Goal: Task Accomplishment & Management: Use online tool/utility

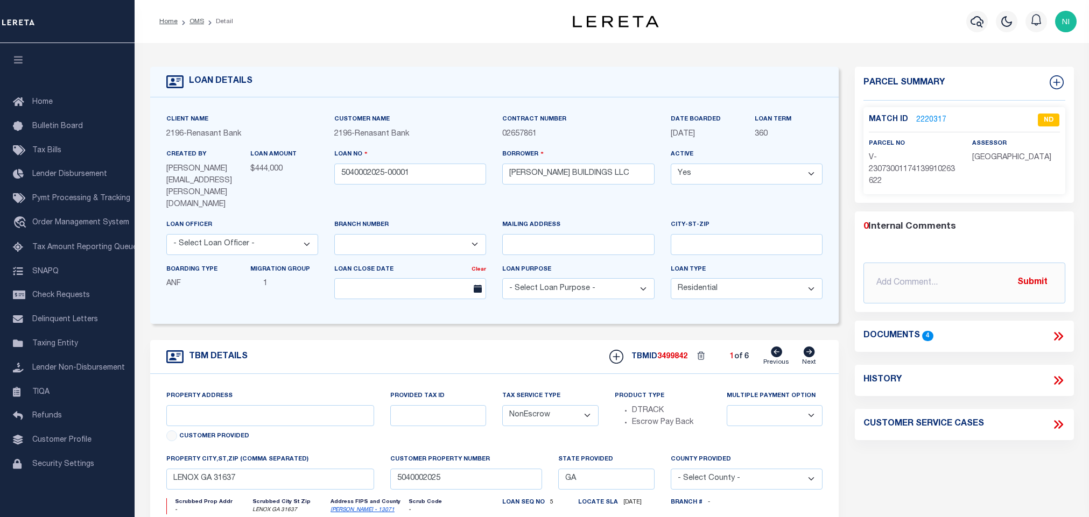
select select "4983"
select select "10"
select select "NonEscrow"
click at [196, 23] on link "OMS" at bounding box center [197, 21] width 15 height 6
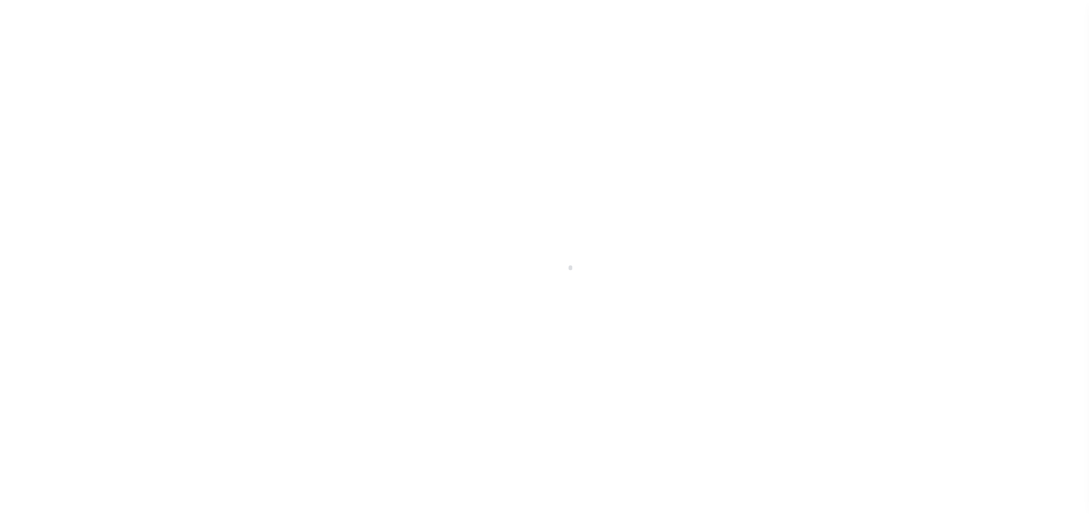
scroll to position [6, 0]
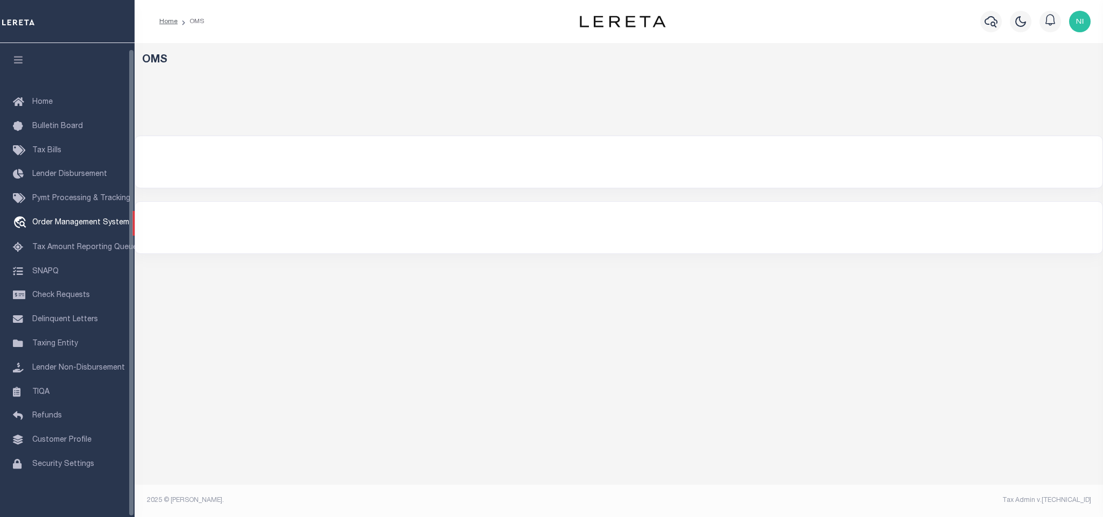
select select "200"
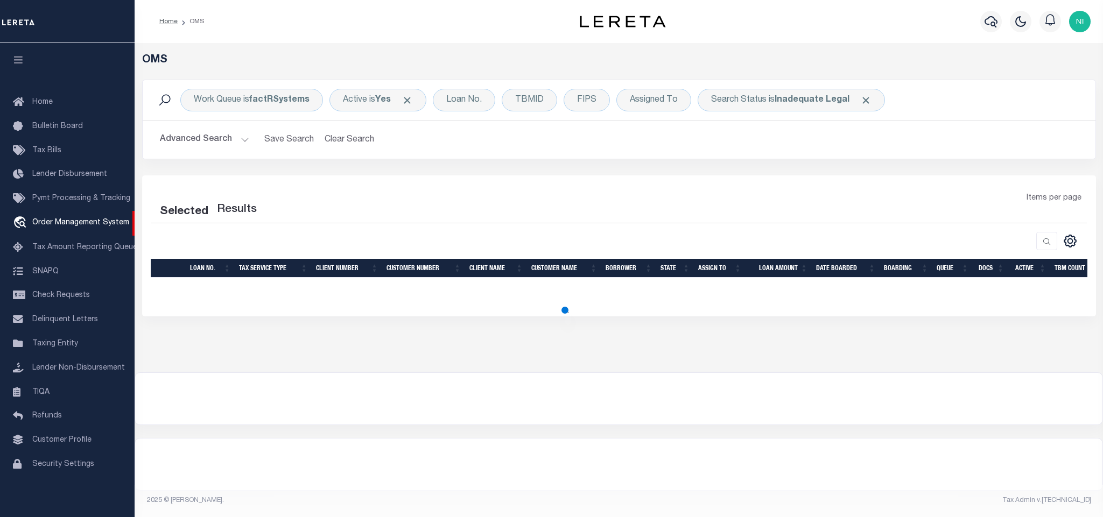
select select "200"
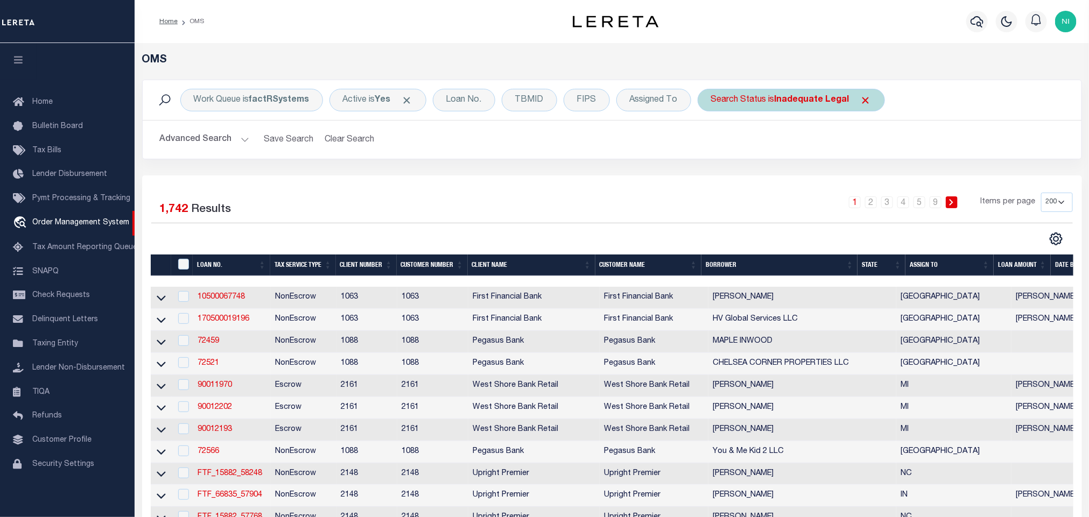
click at [819, 102] on b "Inadequate Legal" at bounding box center [812, 100] width 75 height 9
select select "ND"
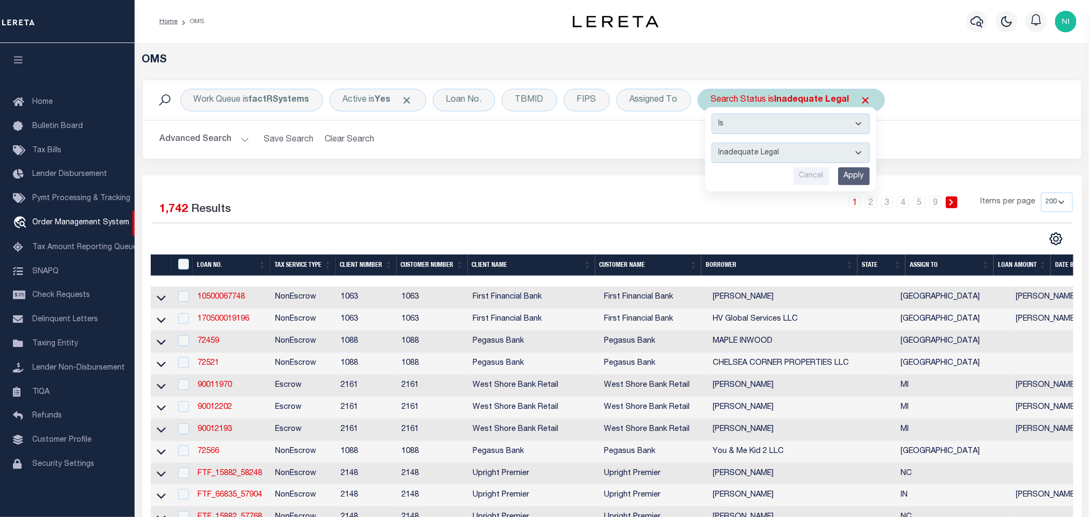
drag, startPoint x: 819, startPoint y: 102, endPoint x: 819, endPoint y: 136, distance: 33.9
click at [819, 134] on select "Is Contains" at bounding box center [791, 124] width 158 height 20
drag, startPoint x: 966, startPoint y: 144, endPoint x: 847, endPoint y: 136, distance: 119.3
click at [966, 145] on h2 "Advanced Search Save Search Clear Search tblSearchTopScreen_dynamictable_____De…" at bounding box center [612, 139] width 922 height 21
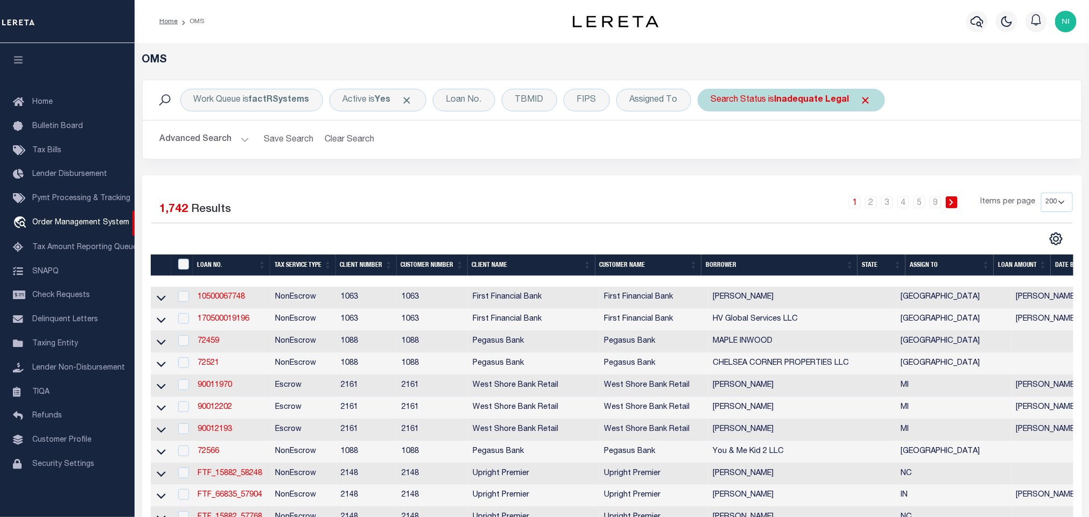
click at [818, 101] on b "Inadequate Legal" at bounding box center [812, 100] width 75 height 9
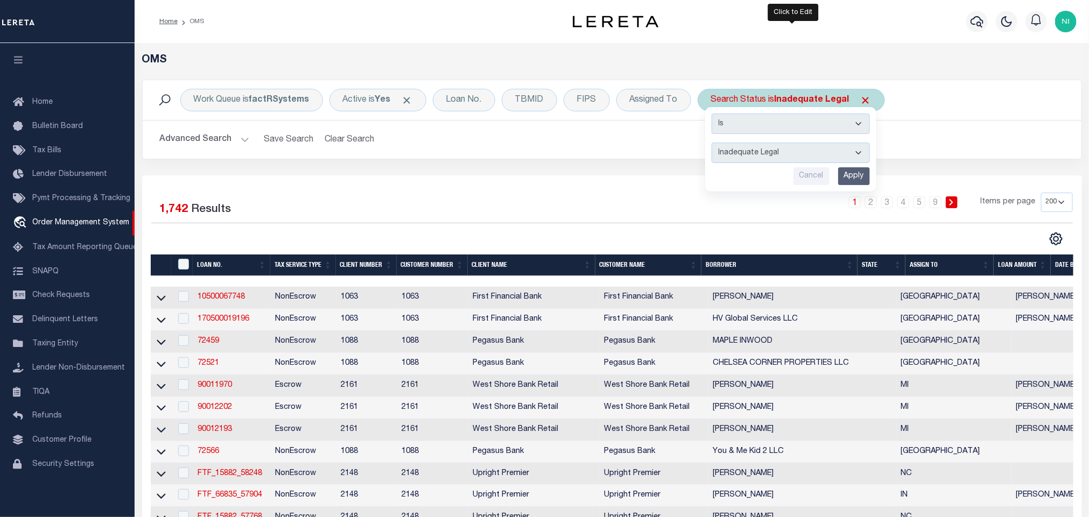
click at [806, 152] on select "Automated Search Bad Parcel Complete Duplicate Parcel High Dollar Reporting In …" at bounding box center [791, 153] width 158 height 20
select select "IP"
click at [714, 144] on select "Automated Search Bad Parcel Complete Duplicate Parcel High Dollar Reporting In …" at bounding box center [791, 153] width 158 height 20
click at [851, 173] on input "Apply" at bounding box center [854, 176] width 32 height 18
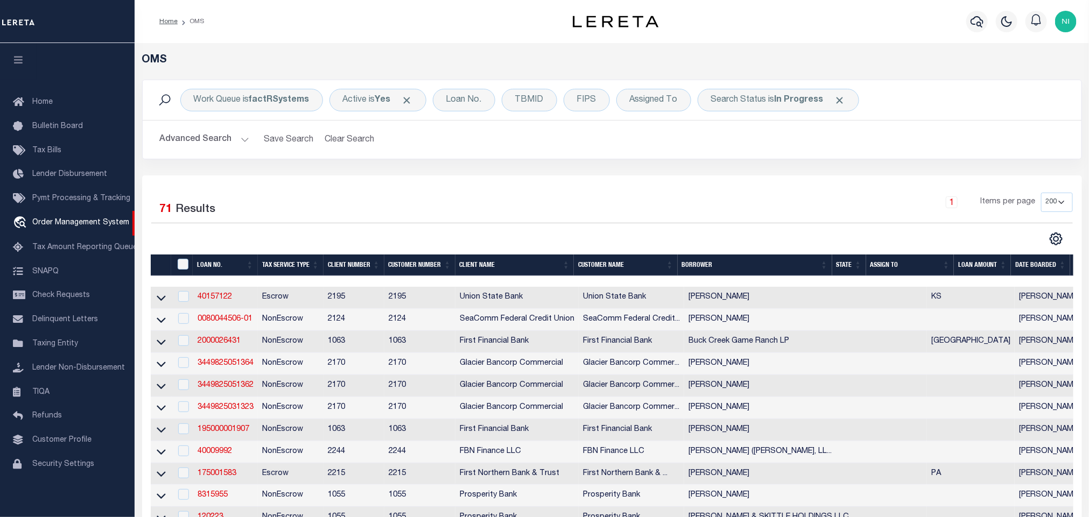
click at [774, 113] on div "Work Queue is factRSystems Active is Yes Loan No. TBMID FIPS Assigned To Search…" at bounding box center [612, 100] width 939 height 40
click at [777, 105] on div "Search Status is In Progress" at bounding box center [779, 100] width 162 height 23
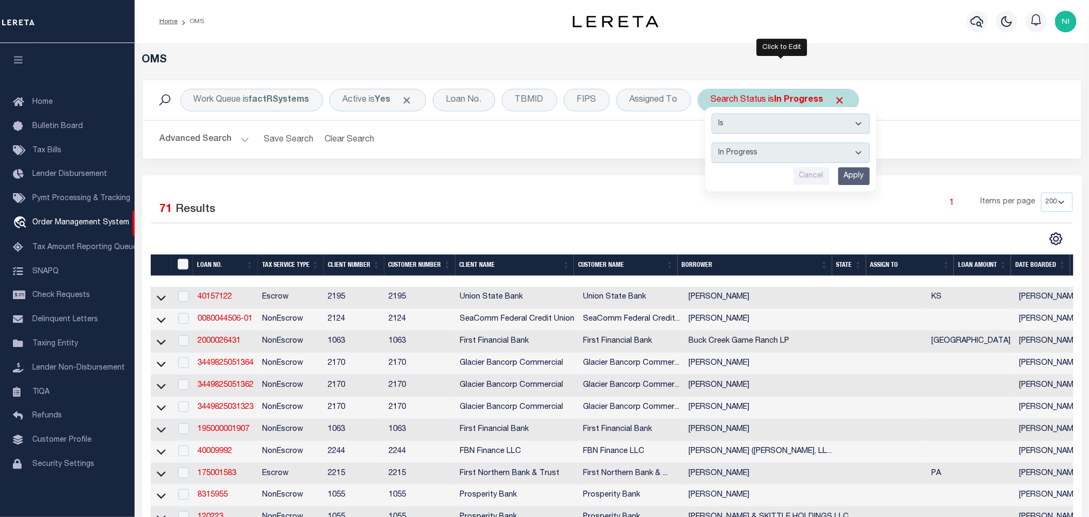
click at [773, 157] on select "Automated Search Bad Parcel Complete Duplicate Parcel High Dollar Reporting In …" at bounding box center [791, 153] width 158 height 20
select select "RD"
click at [714, 144] on select "Automated Search Bad Parcel Complete Duplicate Parcel High Dollar Reporting In …" at bounding box center [791, 153] width 158 height 20
click at [851, 169] on input "Apply" at bounding box center [854, 176] width 32 height 18
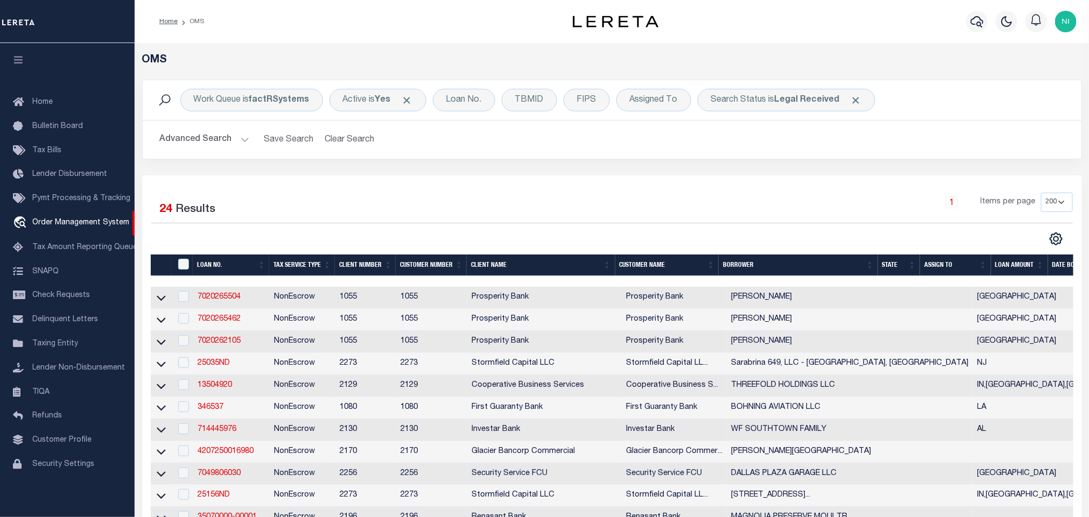
click at [609, 194] on div "1 Items per page 10 25 50 100 200" at bounding box center [728, 207] width 687 height 28
click at [499, 180] on div "Selected 24 Results 1 Items per page 10 25 50 100 200" at bounding box center [612, 500] width 940 height 649
click at [420, 197] on div "1 Items per page 10 25 50 100 200" at bounding box center [728, 207] width 687 height 28
click at [413, 198] on div "1 Items per page 10 25 50 100 200" at bounding box center [728, 207] width 687 height 28
click at [422, 189] on div "Selected 24 Results 1 Items per page 10 25 50 100 200" at bounding box center [612, 500] width 940 height 649
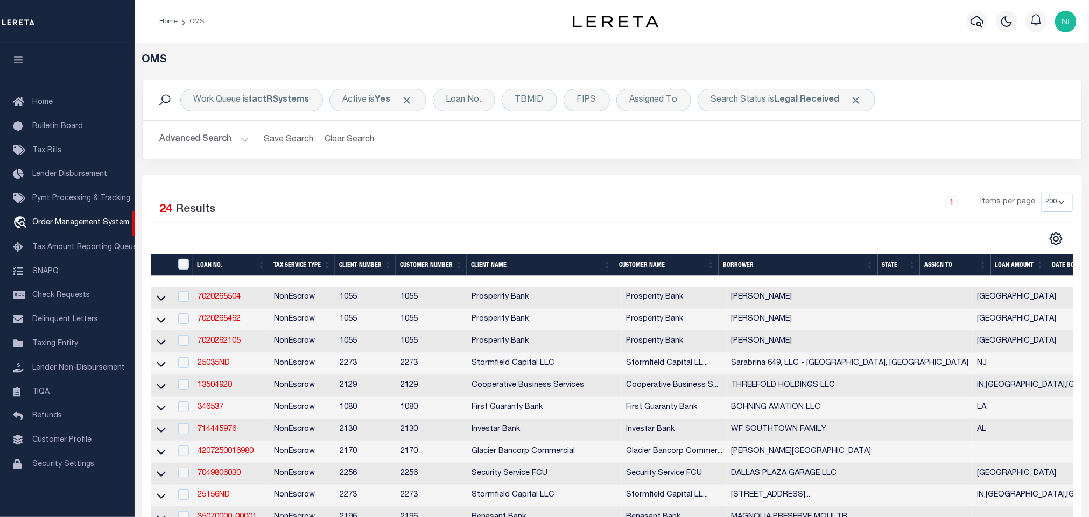
click at [425, 186] on div "Selected 24 Results 1 Items per page 10 25 50 100 200" at bounding box center [612, 500] width 940 height 649
click at [490, 174] on div "Work Queue is factRSystems Active is Yes Loan No. TBMID FIPS Assigned To Search…" at bounding box center [612, 128] width 956 height 96
click at [469, 168] on div "Work Queue is factRSystems Active is Yes Loan No. TBMID FIPS Assigned To Search…" at bounding box center [612, 128] width 956 height 96
click at [475, 159] on div "Advanced Search Save Search Clear Search tblSearchTopScreen_dynamictable_____De…" at bounding box center [612, 140] width 939 height 38
click at [791, 102] on b "Legal Received" at bounding box center [807, 100] width 65 height 9
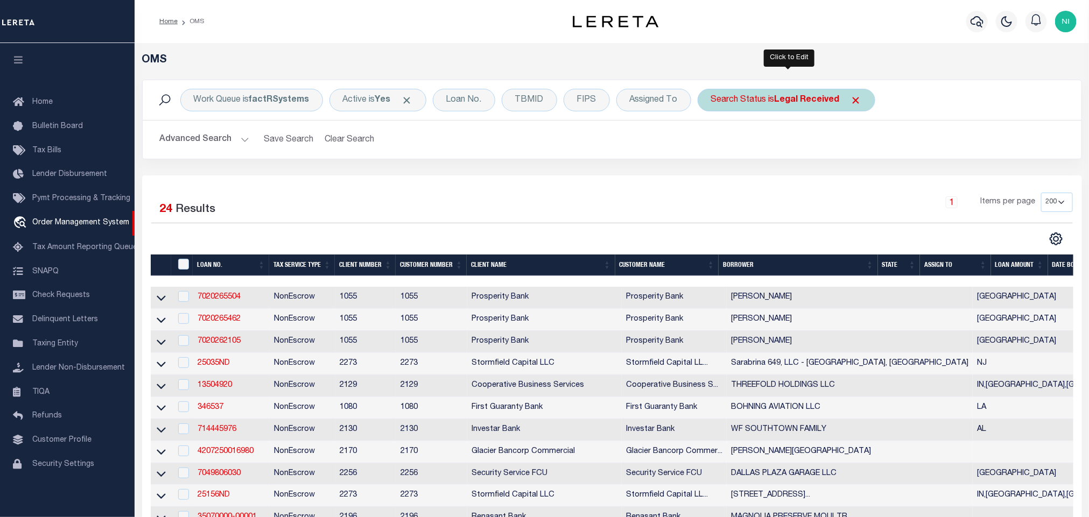
select select "RD"
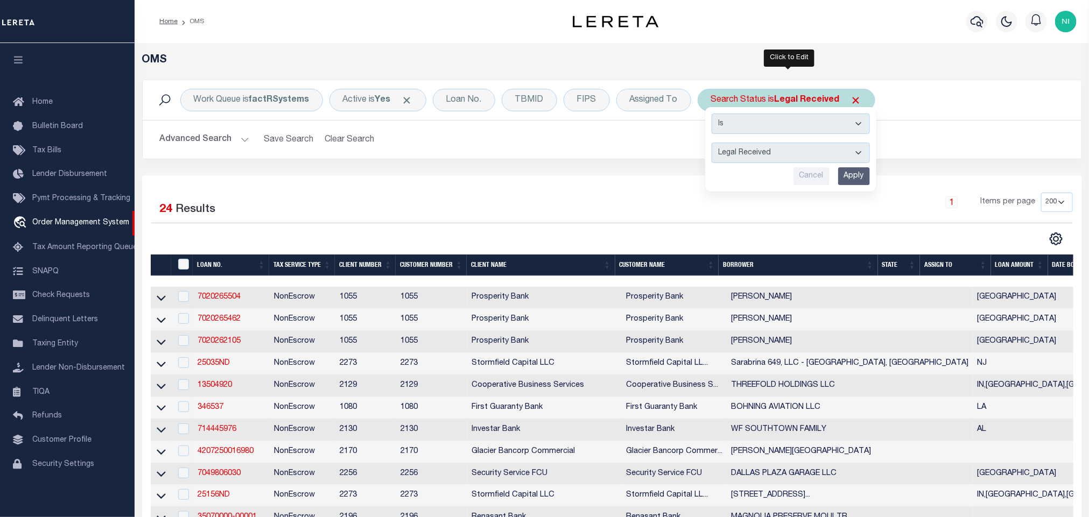
click at [853, 177] on input "Apply" at bounding box center [854, 176] width 32 height 18
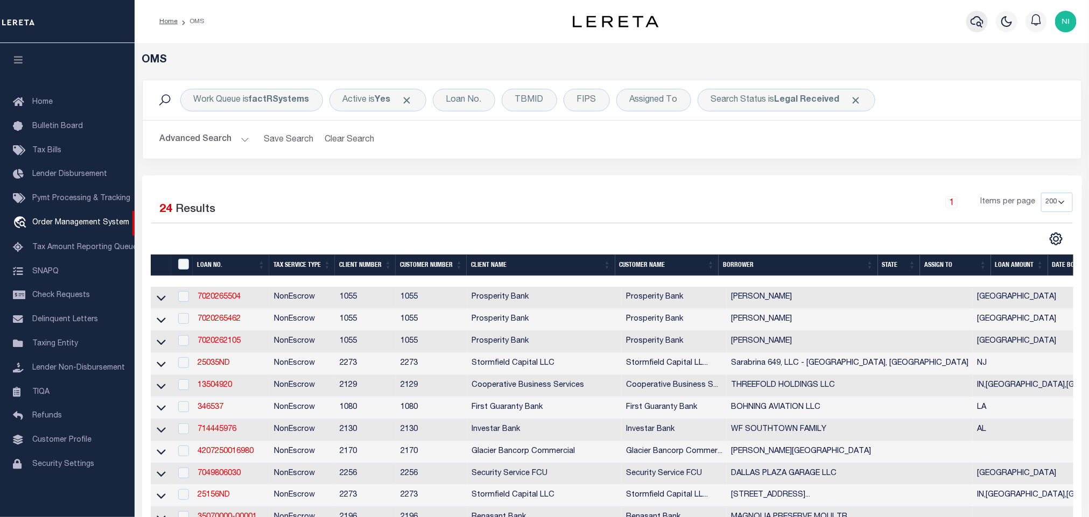
click at [981, 15] on icon "button" at bounding box center [977, 21] width 13 height 13
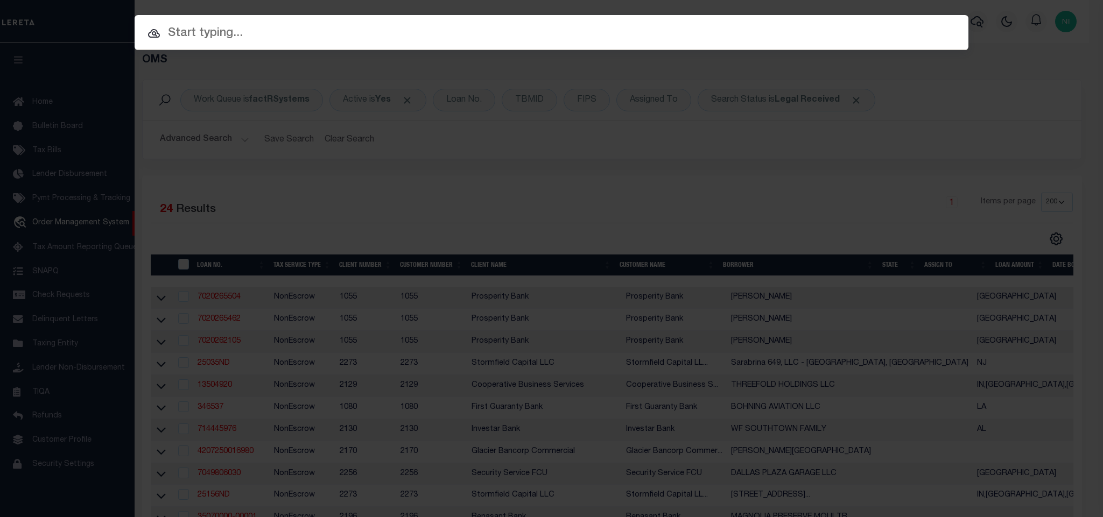
paste input "1040011675-00001"
type input "1040011675-00001"
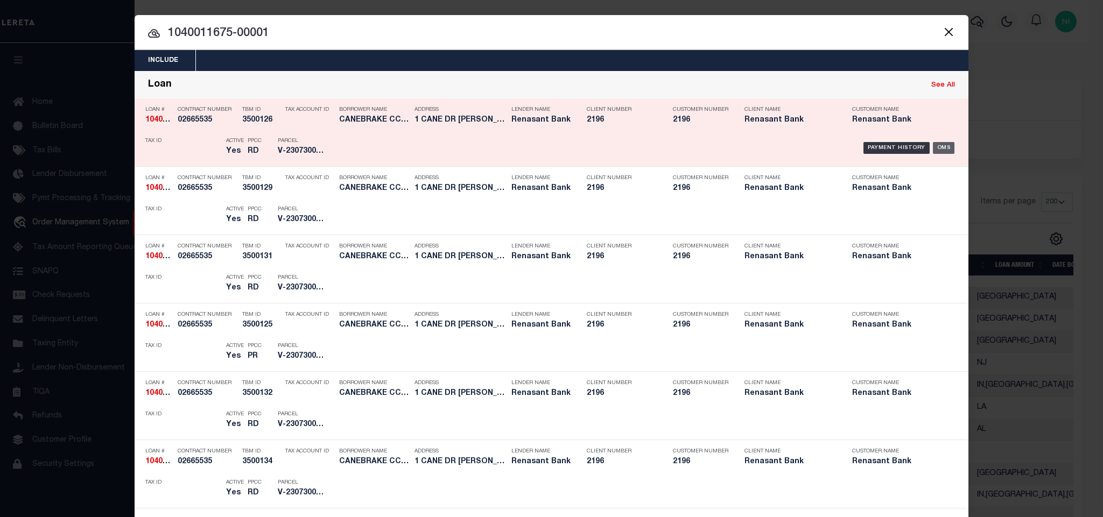
click at [934, 149] on div "OMS" at bounding box center [944, 148] width 22 height 12
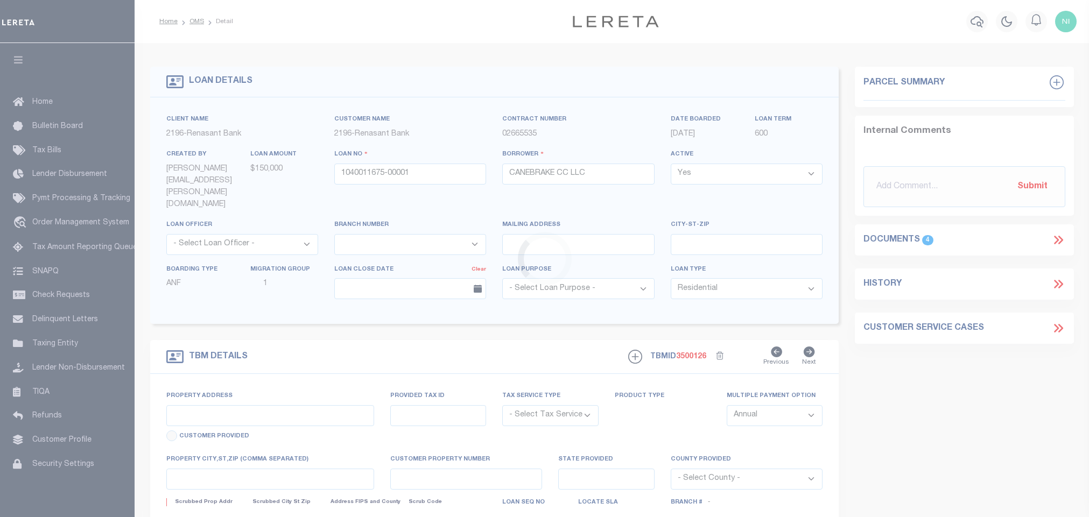
select select "10"
select select "4983"
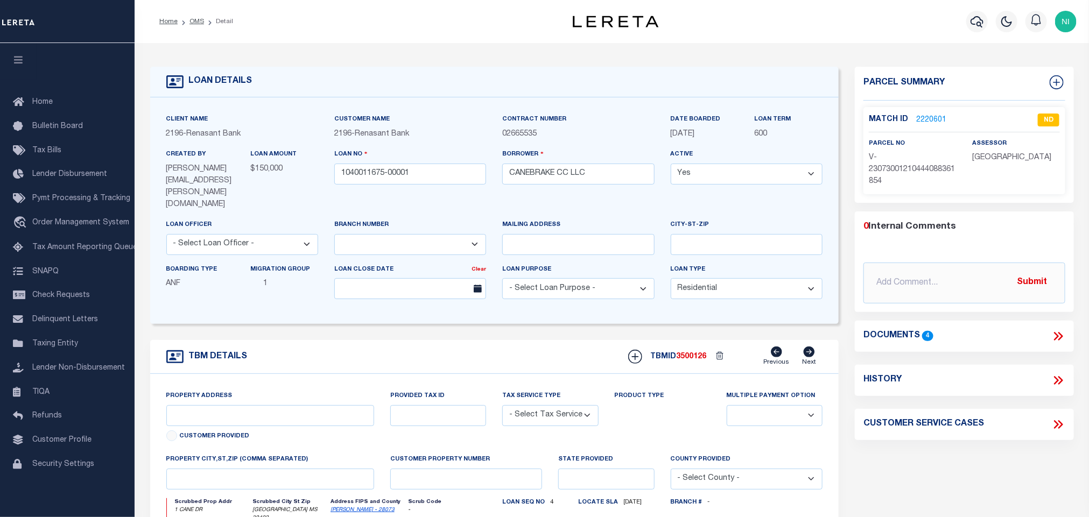
type input "1 CANE DR"
select select "NonEscrow"
select select
type input "HATTIESBURG MS 39402"
type input "1040011675"
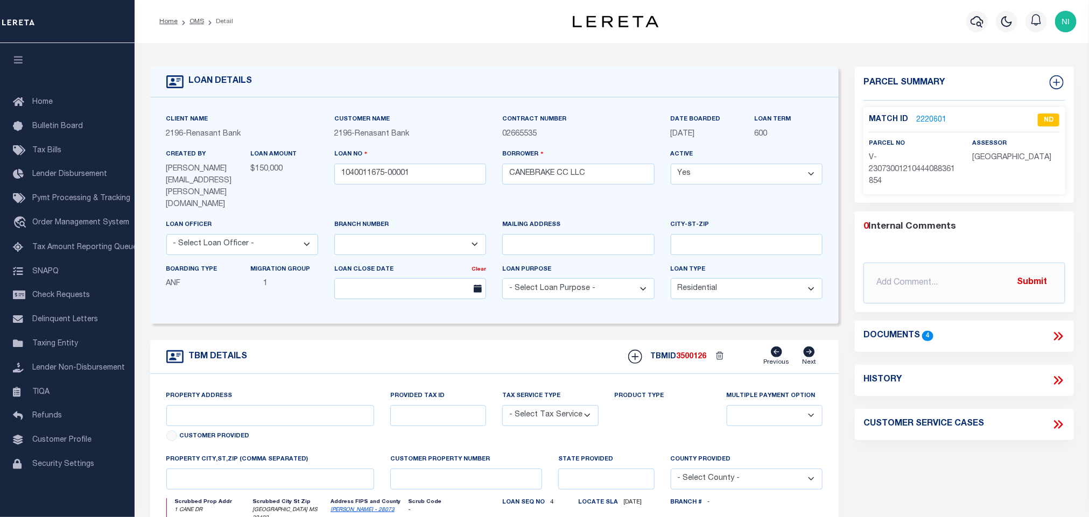
type input "MS"
type textarea "PARCEL: 101F-02-004.000 PARCEL: 101F-02-034.000 PARCEL: 101G-01-034.000 101F-02…"
click at [1054, 334] on icon at bounding box center [1058, 336] width 14 height 14
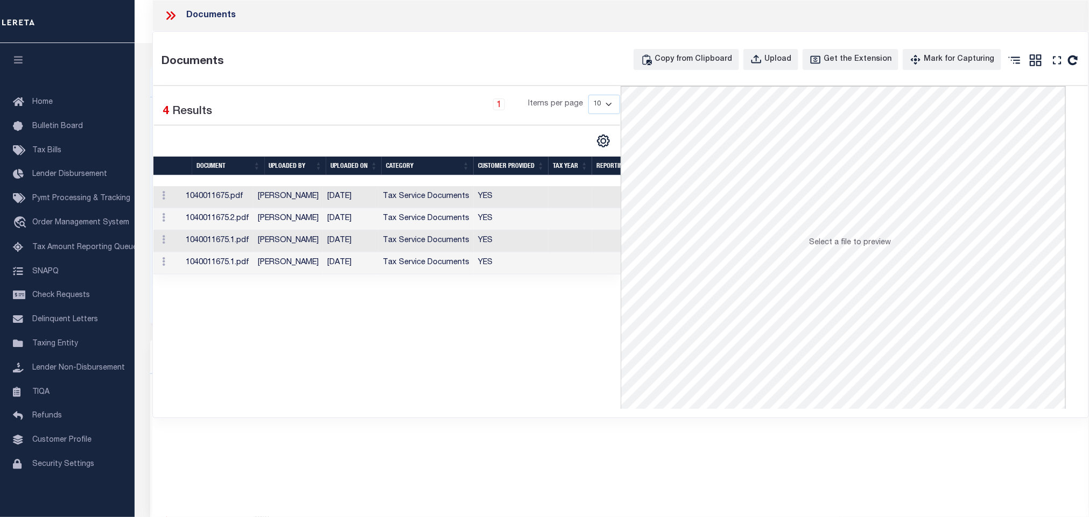
click at [177, 15] on icon at bounding box center [171, 16] width 14 height 14
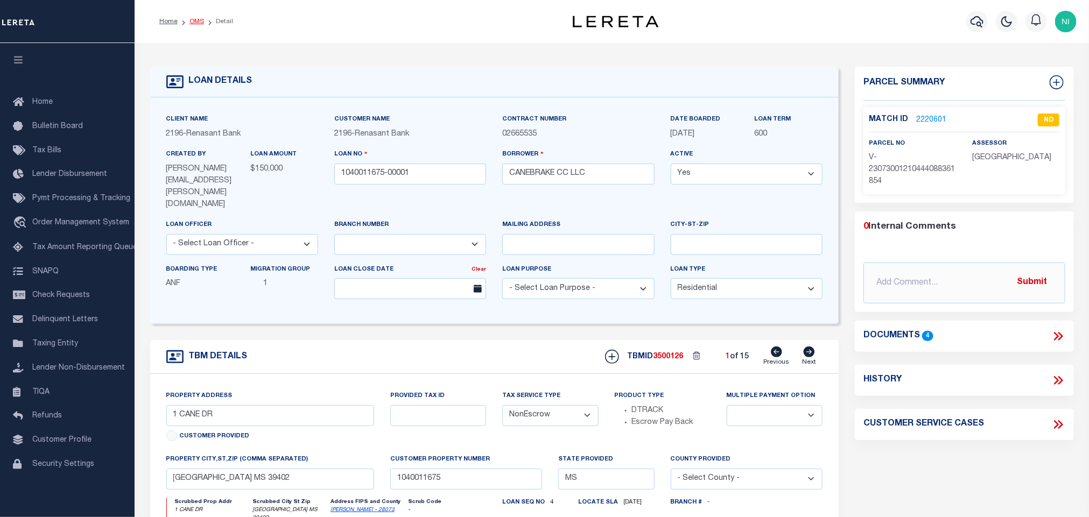
click at [196, 23] on link "OMS" at bounding box center [197, 21] width 15 height 6
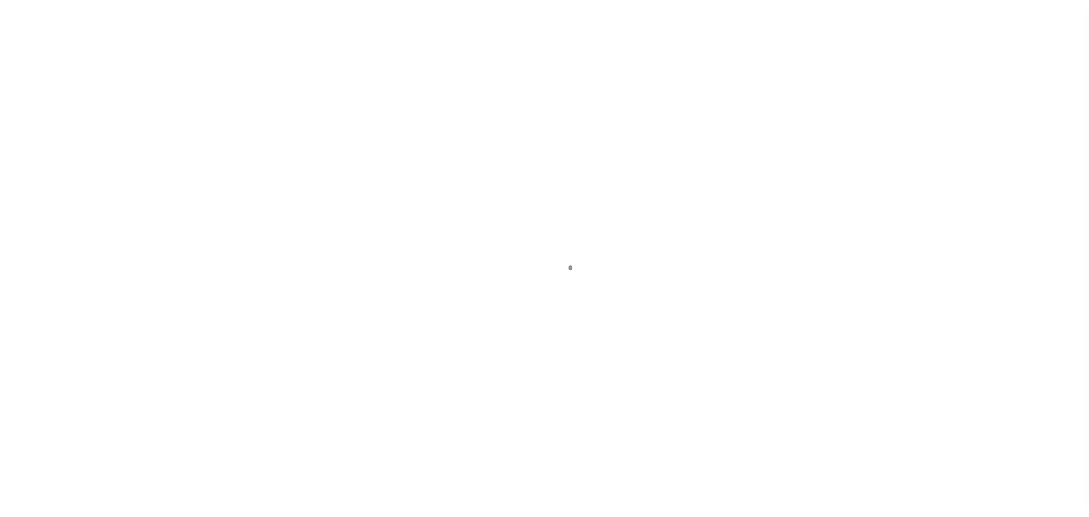
scroll to position [6, 0]
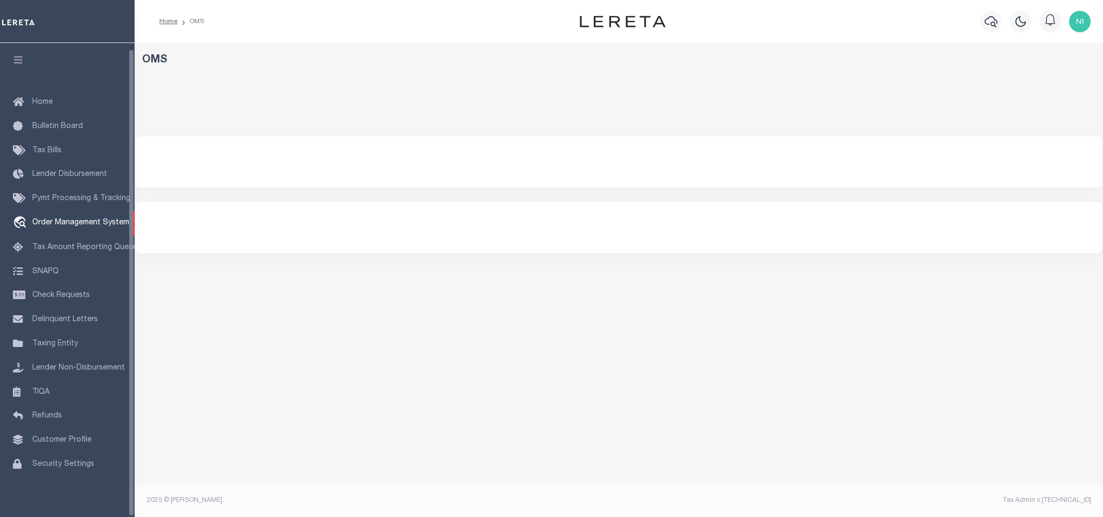
select select "200"
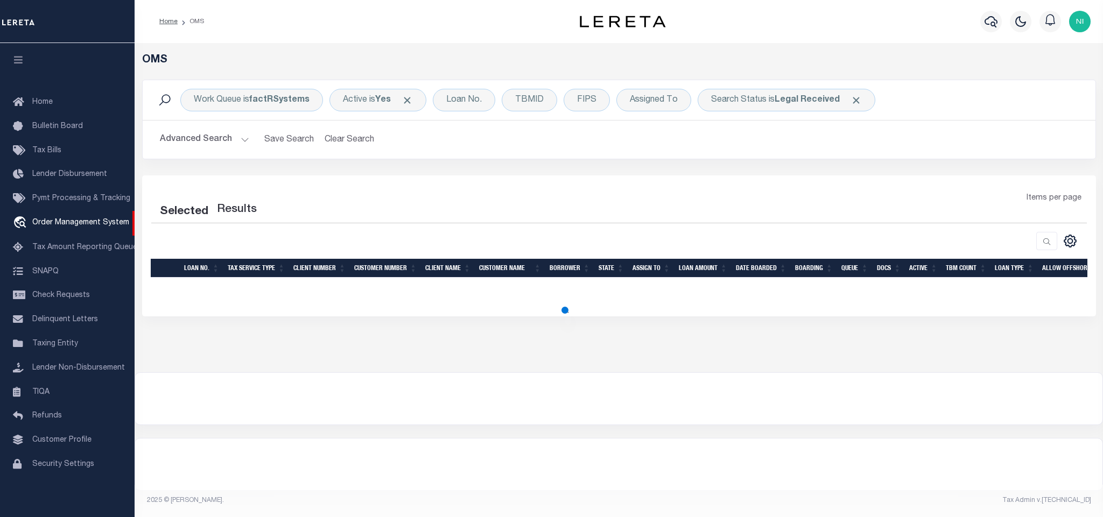
select select "200"
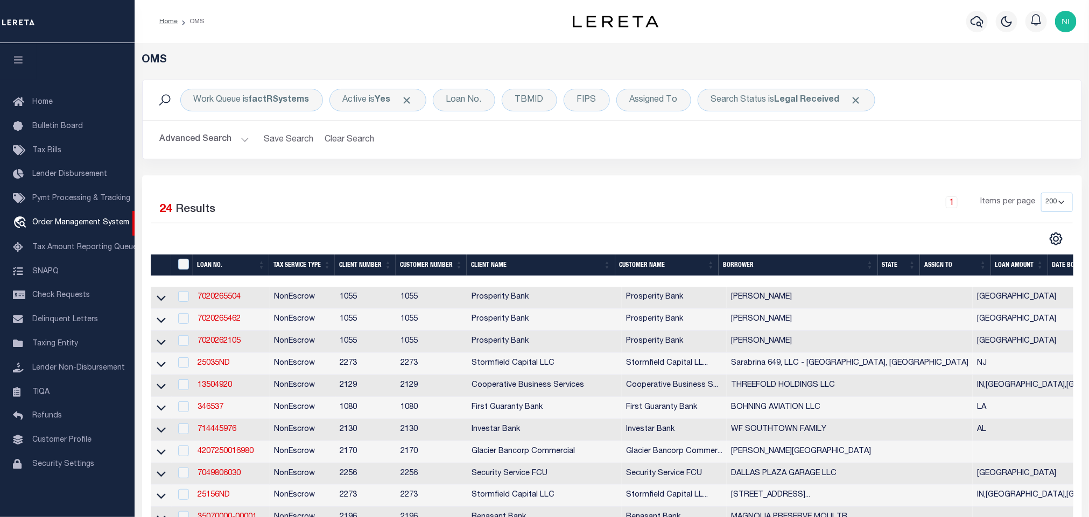
click at [520, 171] on div "Work Queue is factRSystems Active is Yes Loan No. TBMID FIPS Assigned To Search…" at bounding box center [612, 128] width 956 height 96
click at [521, 162] on div "Work Queue is factRSystems Active is Yes Loan No. TBMID FIPS Assigned To Search…" at bounding box center [612, 128] width 956 height 96
click at [357, 204] on div "Selected 24 Results" at bounding box center [260, 208] width 219 height 30
click at [363, 186] on div "Selected 24 Results 1 Items per page 10 25 50 100 200" at bounding box center [612, 500] width 940 height 649
click at [511, 150] on h2 "Advanced Search Save Search Clear Search tblSearchTopScreen_dynamictable_____De…" at bounding box center [612, 139] width 922 height 21
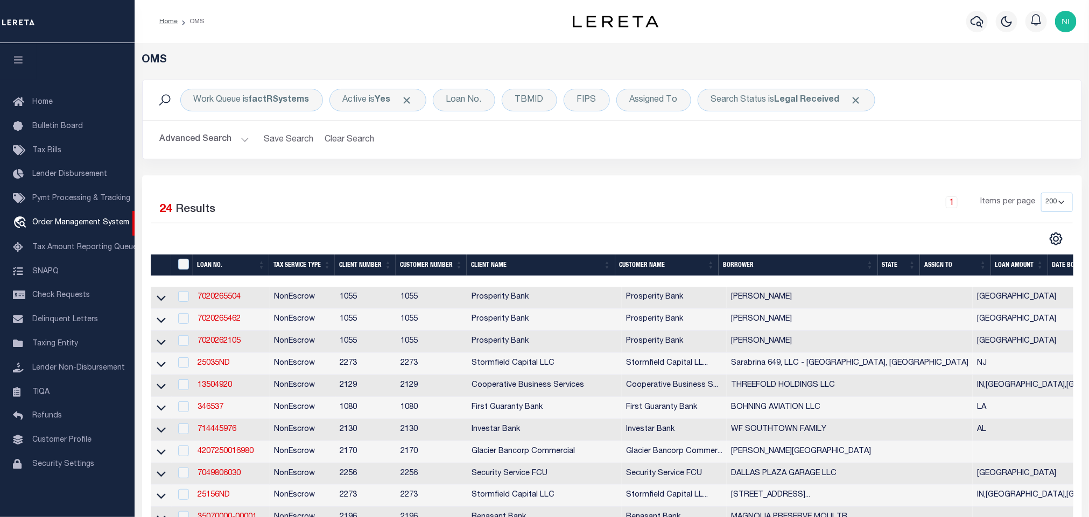
click at [511, 150] on h2 "Advanced Search Save Search Clear Search tblSearchTopScreen_dynamictable_____De…" at bounding box center [612, 139] width 922 height 21
